Goal: Check status

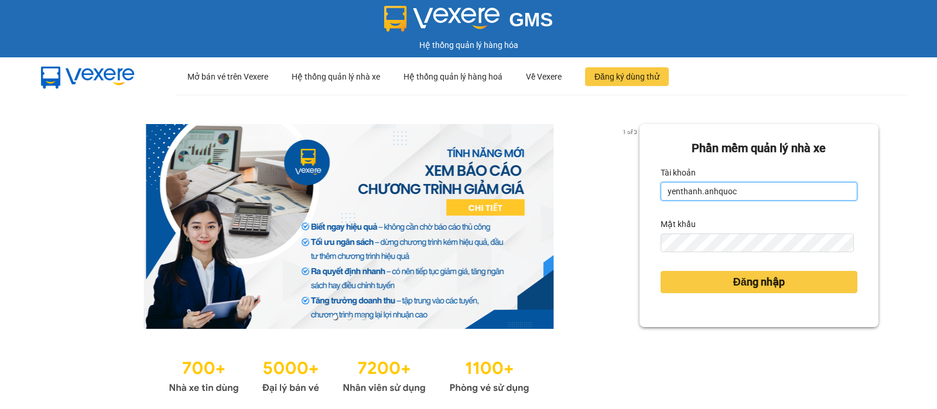
drag, startPoint x: 749, startPoint y: 188, endPoint x: 665, endPoint y: 180, distance: 85.2
click at [749, 188] on input "yenthanh.anhquoc" at bounding box center [758, 191] width 197 height 19
type input "minhhieu.anhquoc"
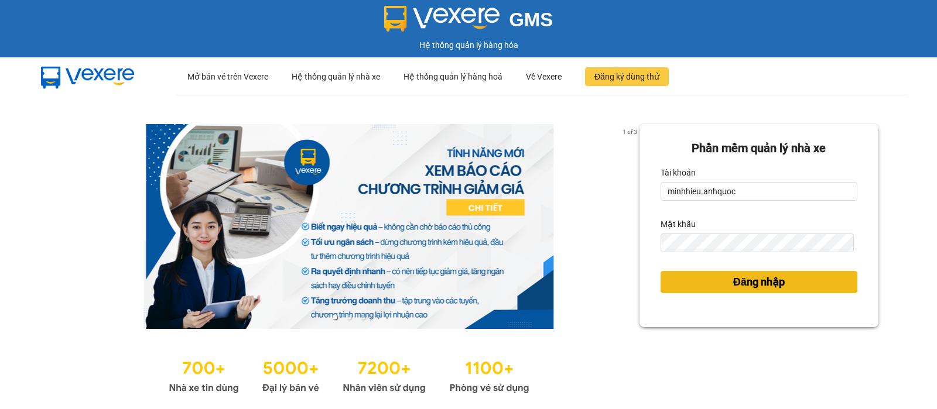
click at [663, 278] on button "Đăng nhập" at bounding box center [758, 282] width 197 height 22
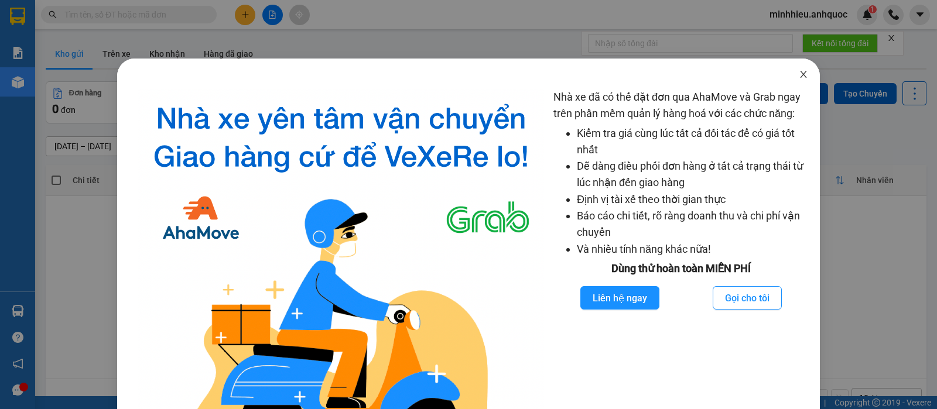
click at [799, 73] on icon "close" at bounding box center [803, 74] width 9 height 9
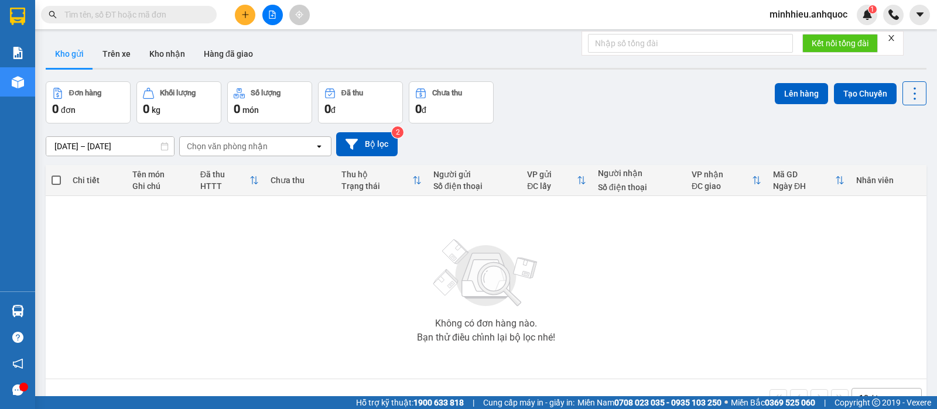
click at [149, 145] on input "13/10/2025 – 15/10/2025" at bounding box center [110, 146] width 128 height 19
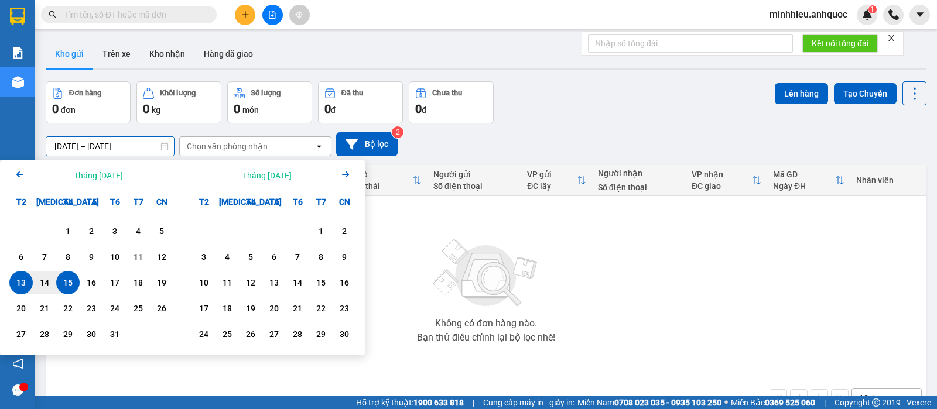
click at [22, 183] on button "Arrow Left" at bounding box center [20, 175] width 14 height 16
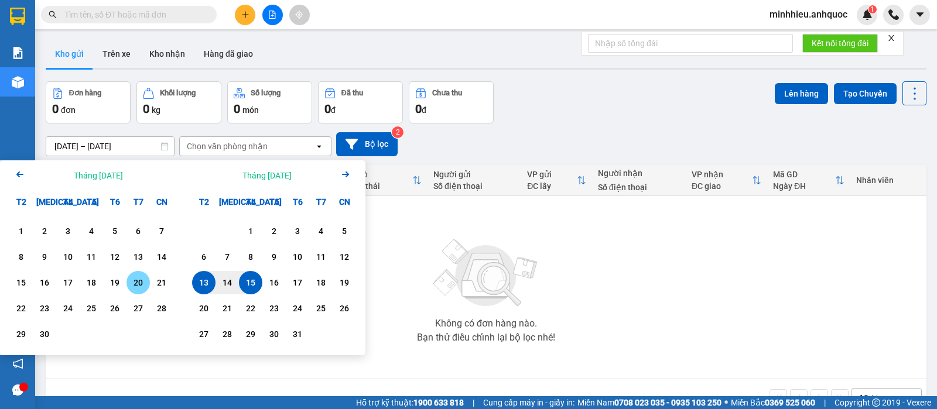
click at [136, 288] on div "20" at bounding box center [138, 283] width 16 height 14
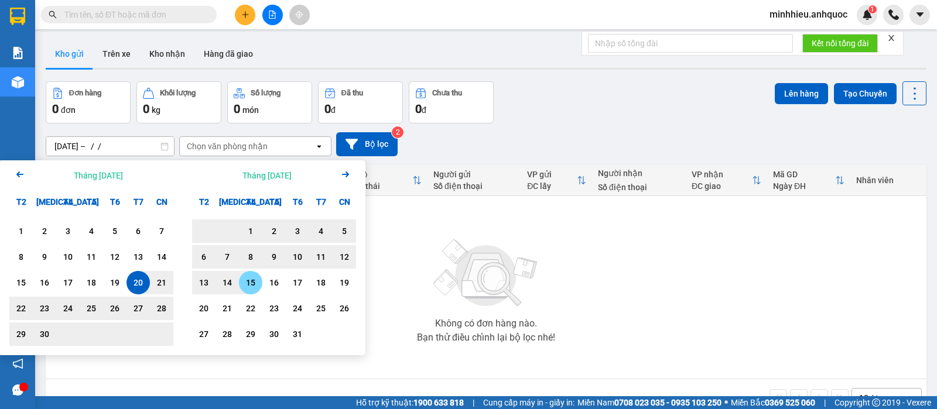
click at [249, 283] on div "15" at bounding box center [250, 283] width 16 height 14
type input "20/09/2025 – 15/10/2025"
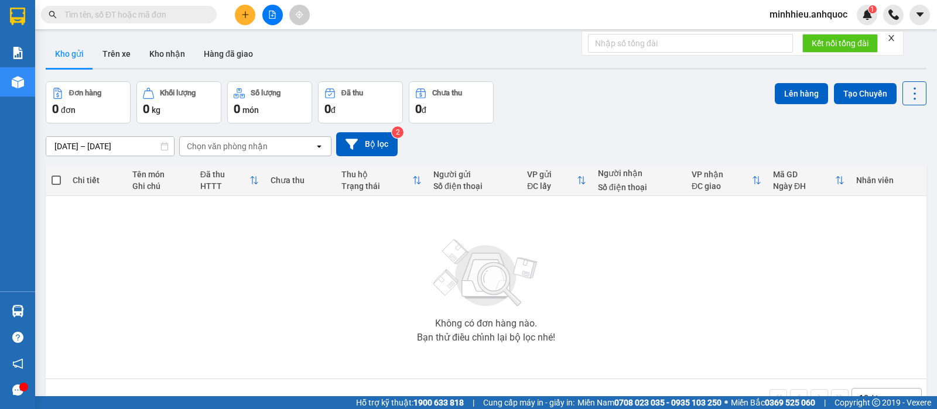
click at [213, 143] on div "Chọn văn phòng nhận" at bounding box center [227, 147] width 81 height 12
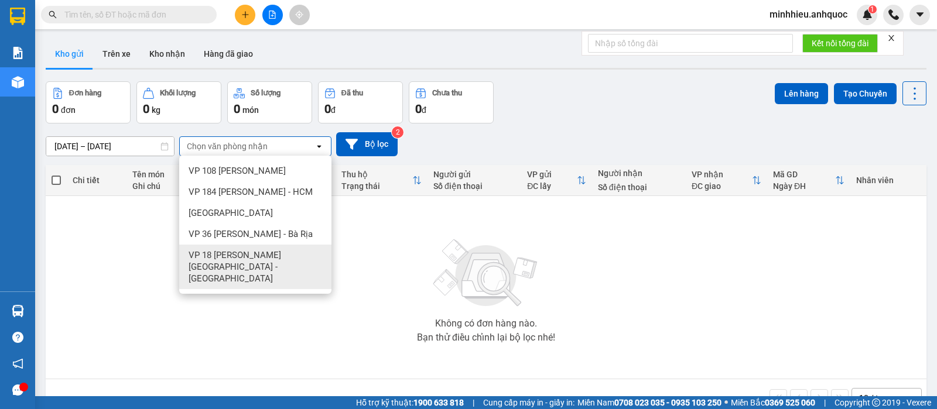
click at [370, 259] on div "Không có đơn hàng nào. Bạn thử điều chỉnh lại bộ lọc nhé!" at bounding box center [486, 288] width 869 height 176
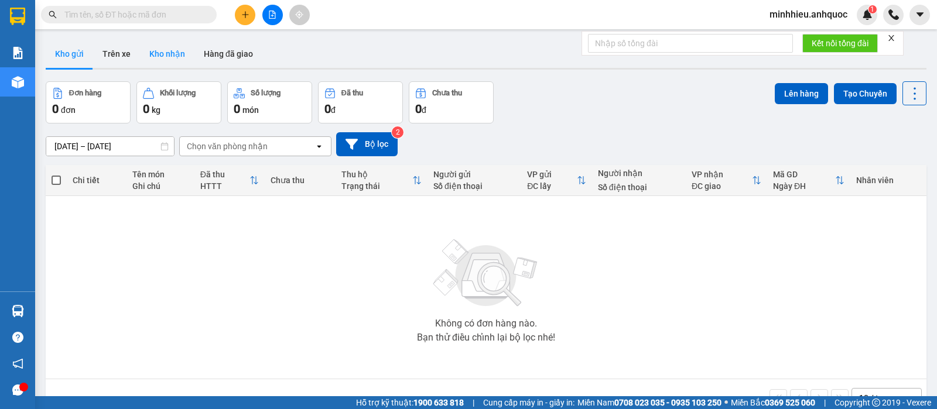
click at [153, 63] on button "Kho nhận" at bounding box center [167, 54] width 54 height 28
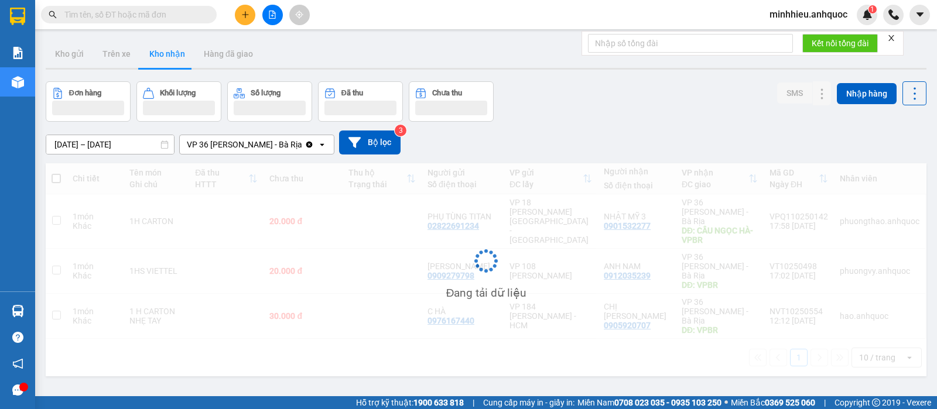
click at [143, 156] on div "13/10/2025 – 15/10/2025 Press the down arrow key to interact with the calendar …" at bounding box center [486, 143] width 881 height 42
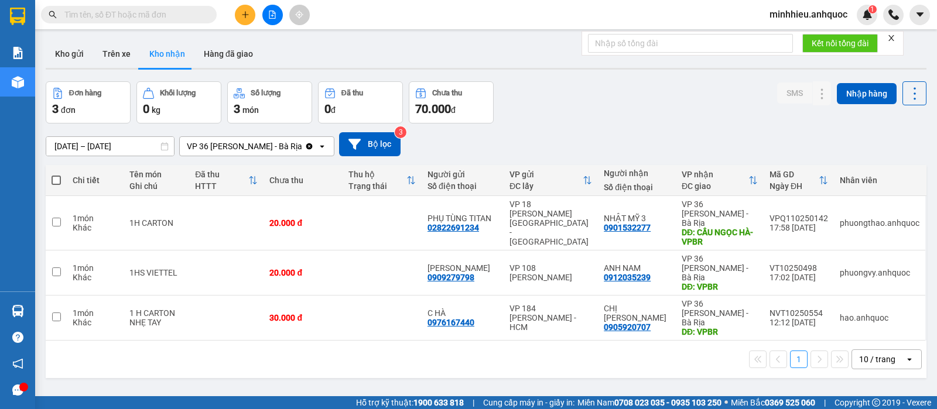
click at [134, 146] on input "13/10/2025 – 15/10/2025" at bounding box center [110, 146] width 128 height 19
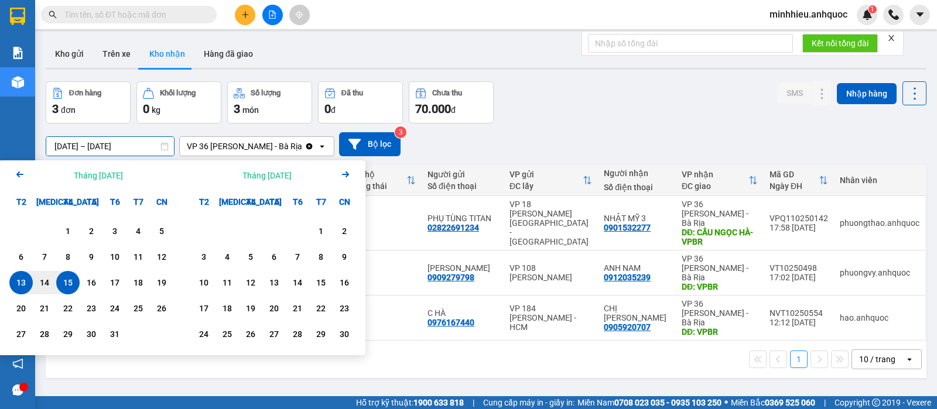
drag, startPoint x: 17, startPoint y: 179, endPoint x: 0, endPoint y: 190, distance: 20.3
click at [16, 179] on icon "Arrow Left" at bounding box center [20, 174] width 14 height 14
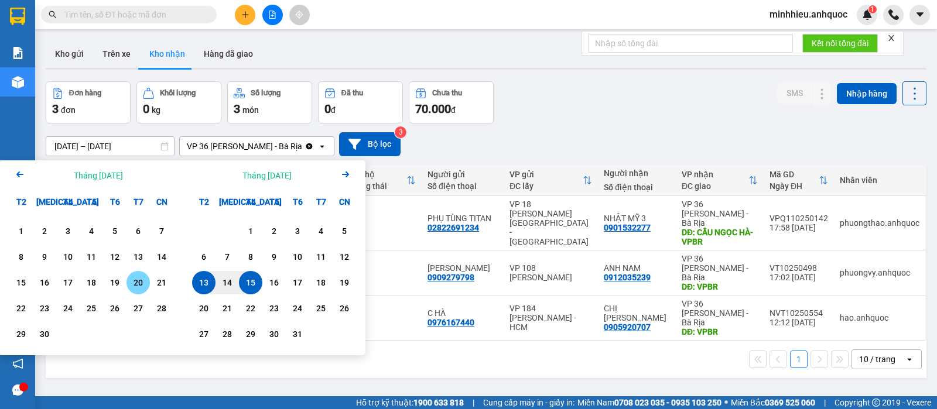
click at [132, 283] on div "20" at bounding box center [138, 283] width 16 height 14
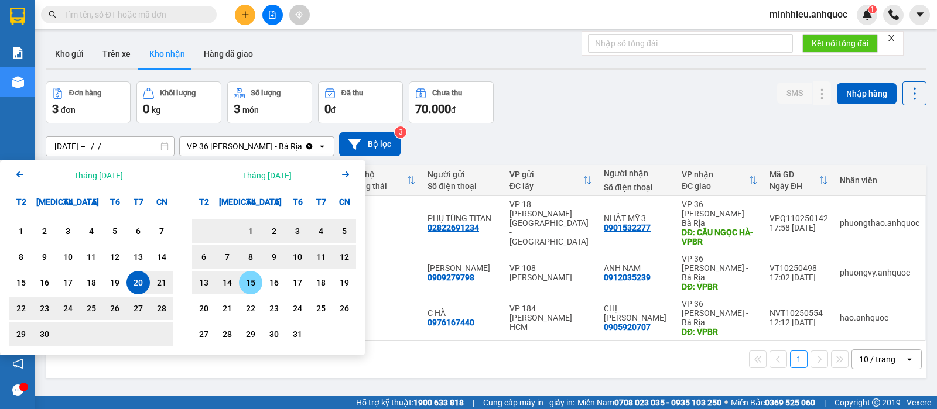
click at [247, 280] on div "15" at bounding box center [250, 283] width 16 height 14
type input "20/09/2025 – 15/10/2025"
